Goal: Transaction & Acquisition: Subscribe to service/newsletter

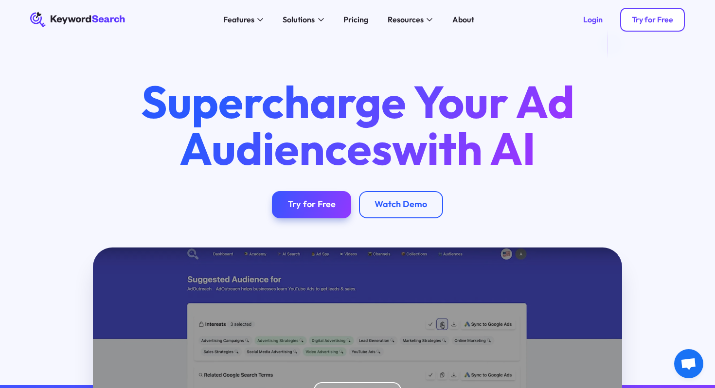
click at [640, 24] on div "Try for Free" at bounding box center [652, 20] width 41 height 10
